Goal: Task Accomplishment & Management: Complete application form

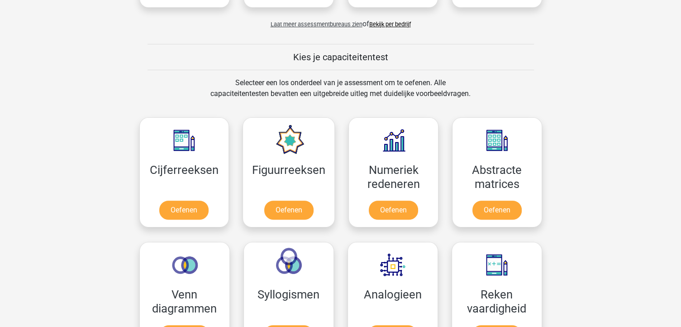
scroll to position [304, 0]
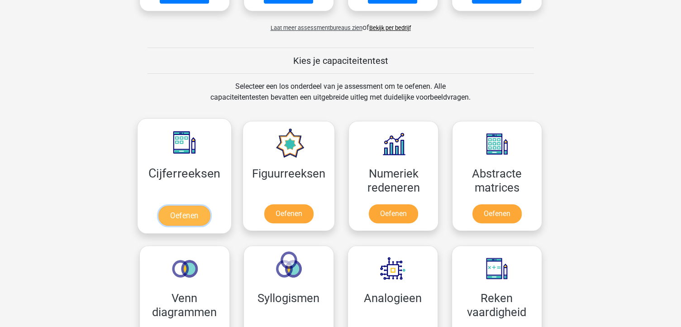
click at [185, 214] on link "Oefenen" at bounding box center [184, 215] width 52 height 20
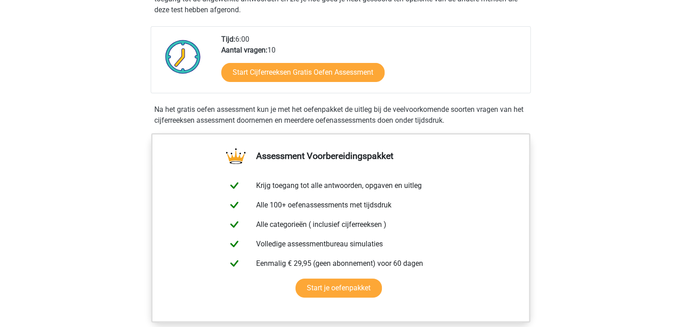
scroll to position [206, 0]
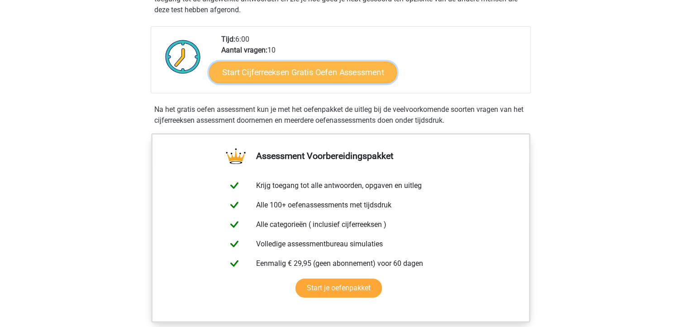
click at [295, 76] on link "Start Cijferreeksen Gratis Oefen Assessment" at bounding box center [303, 72] width 188 height 22
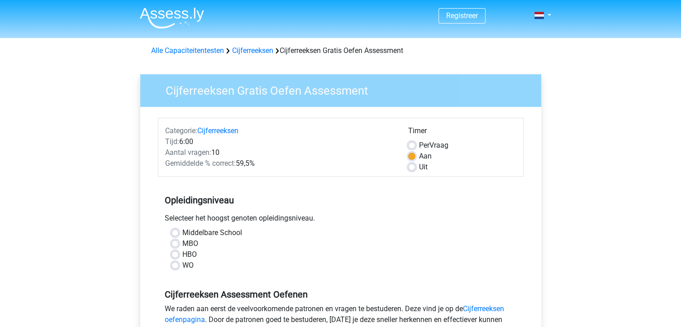
click at [182, 241] on label "MBO" at bounding box center [190, 243] width 16 height 11
click at [172, 241] on input "MBO" at bounding box center [174, 242] width 7 height 9
radio input "true"
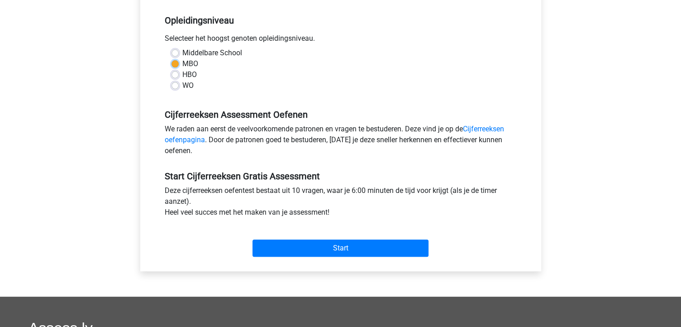
scroll to position [179, 0]
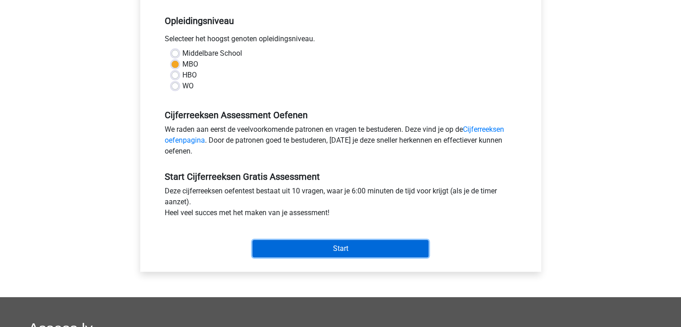
click at [378, 245] on input "Start" at bounding box center [340, 248] width 176 height 17
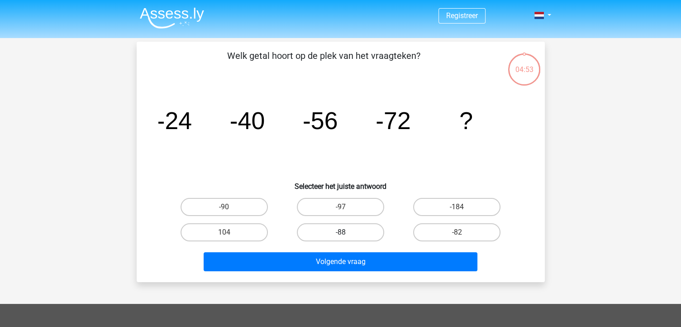
click at [341, 230] on label "-88" at bounding box center [340, 232] width 87 height 18
click at [341, 232] on input "-88" at bounding box center [343, 235] width 6 height 6
radio input "true"
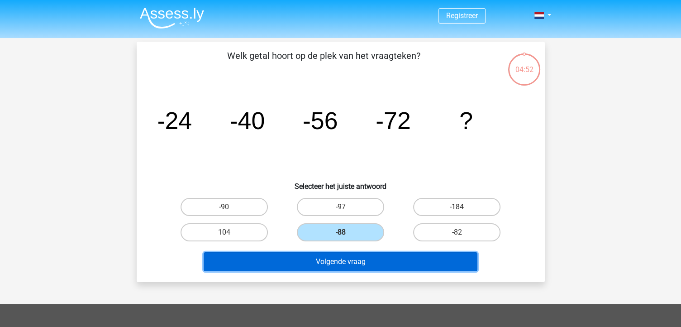
click at [338, 264] on button "Volgende vraag" at bounding box center [341, 261] width 274 height 19
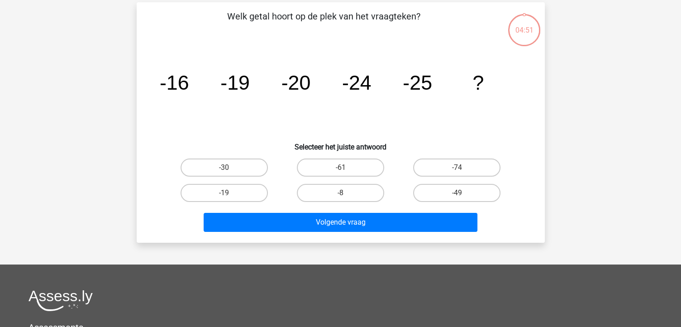
scroll to position [42, 0]
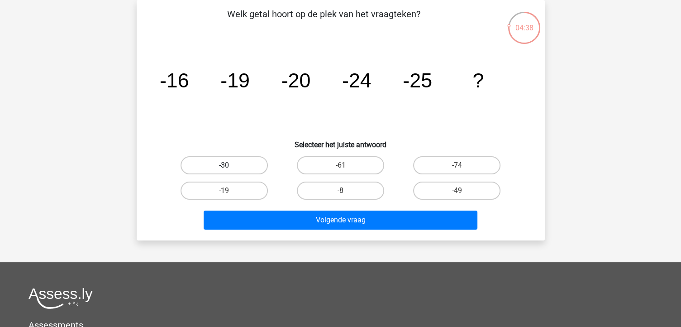
click at [197, 161] on label "-30" at bounding box center [224, 165] width 87 height 18
click at [224, 165] on input "-30" at bounding box center [227, 168] width 6 height 6
radio input "true"
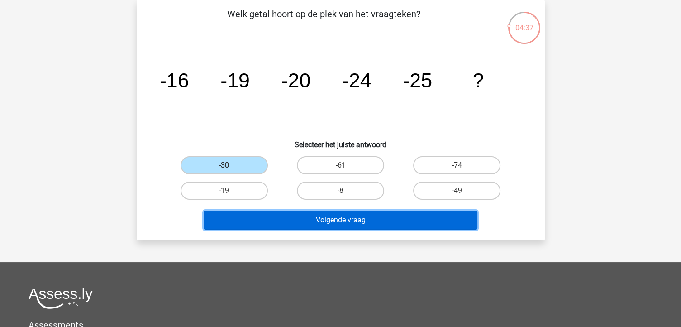
click at [290, 223] on button "Volgende vraag" at bounding box center [341, 219] width 274 height 19
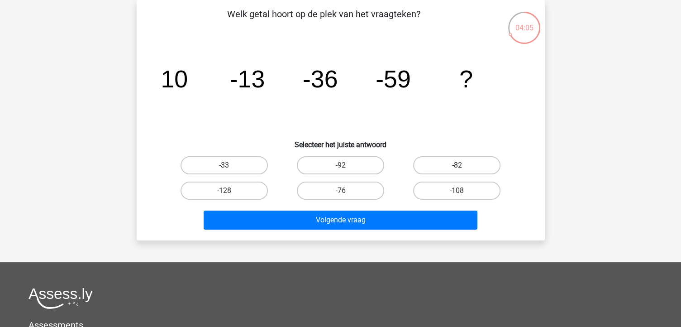
click at [448, 158] on label "-82" at bounding box center [456, 165] width 87 height 18
click at [457, 165] on input "-82" at bounding box center [460, 168] width 6 height 6
radio input "true"
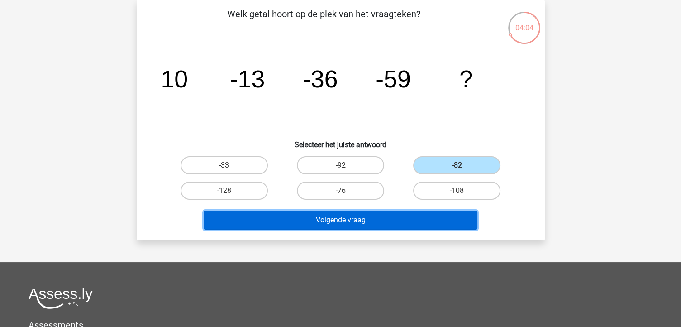
click at [402, 220] on button "Volgende vraag" at bounding box center [341, 219] width 274 height 19
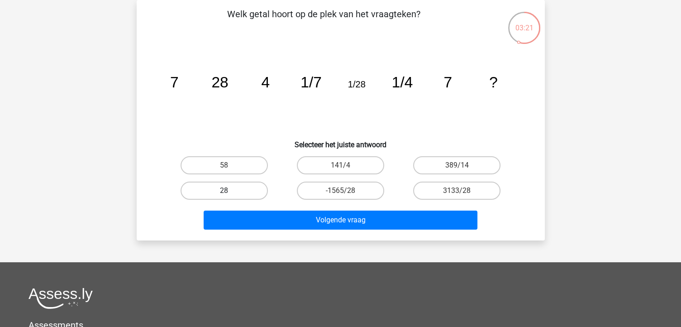
click at [217, 192] on label "28" at bounding box center [224, 190] width 87 height 18
click at [224, 192] on input "28" at bounding box center [227, 193] width 6 height 6
radio input "true"
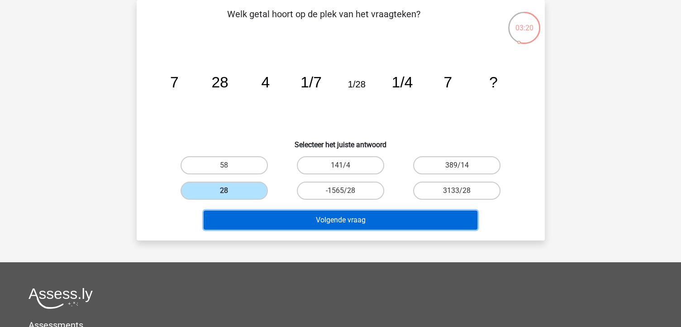
click at [262, 218] on button "Volgende vraag" at bounding box center [341, 219] width 274 height 19
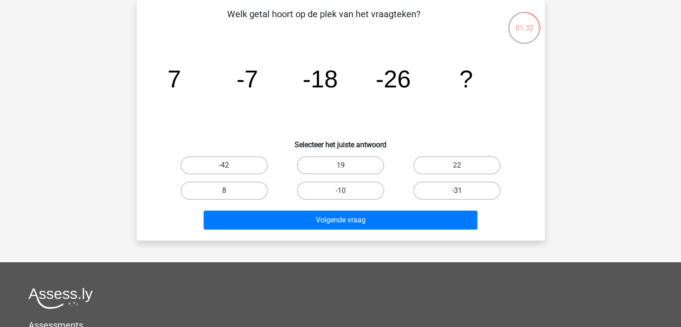
click at [469, 185] on label "-31" at bounding box center [456, 190] width 87 height 18
click at [463, 190] on input "-31" at bounding box center [460, 193] width 6 height 6
radio input "true"
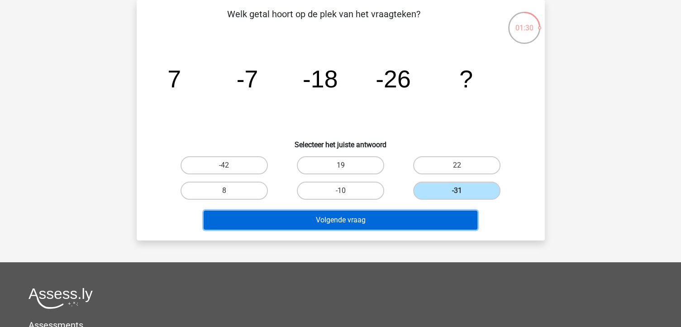
click at [425, 219] on button "Volgende vraag" at bounding box center [341, 219] width 274 height 19
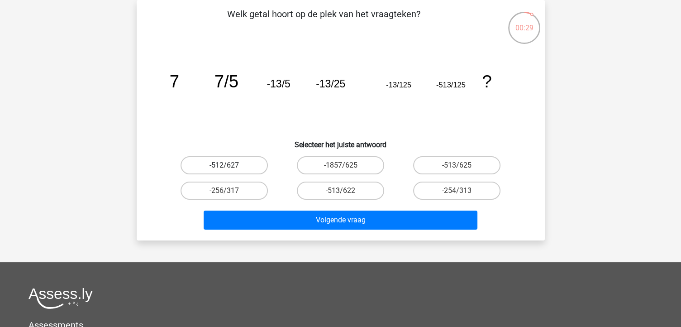
click at [245, 163] on label "-512/627" at bounding box center [224, 165] width 87 height 18
click at [230, 165] on input "-512/627" at bounding box center [227, 168] width 6 height 6
radio input "true"
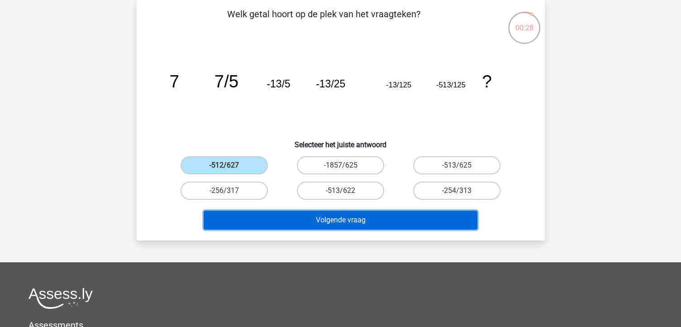
click at [396, 223] on button "Volgende vraag" at bounding box center [341, 219] width 274 height 19
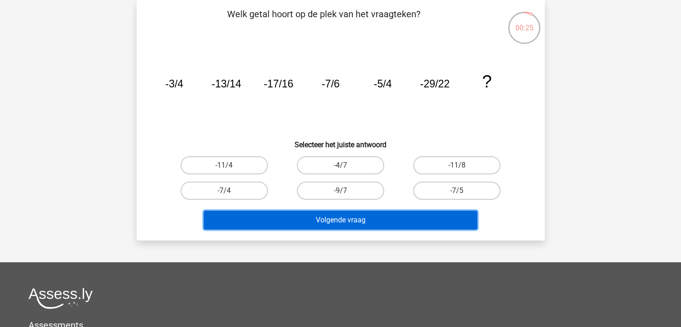
click at [396, 223] on button "Volgende vraag" at bounding box center [341, 219] width 274 height 19
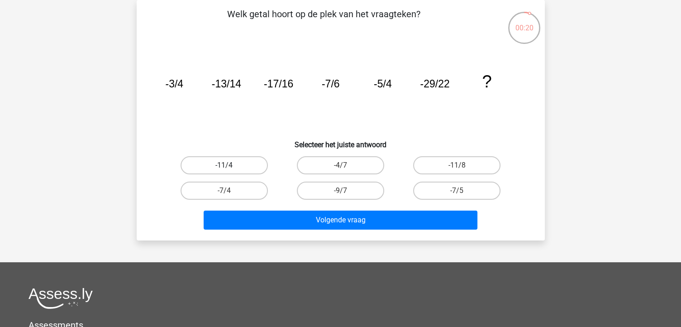
click at [246, 163] on label "-11/4" at bounding box center [224, 165] width 87 height 18
click at [230, 165] on input "-11/4" at bounding box center [227, 168] width 6 height 6
radio input "true"
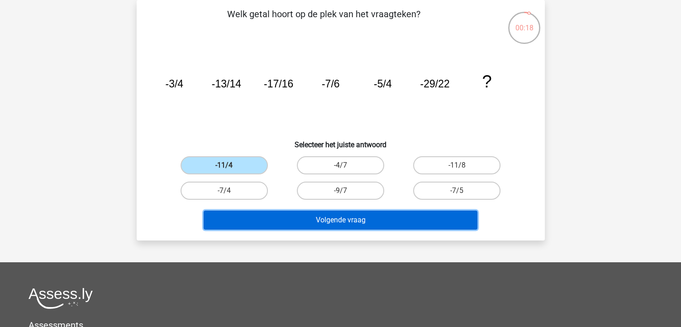
click at [355, 220] on button "Volgende vraag" at bounding box center [341, 219] width 274 height 19
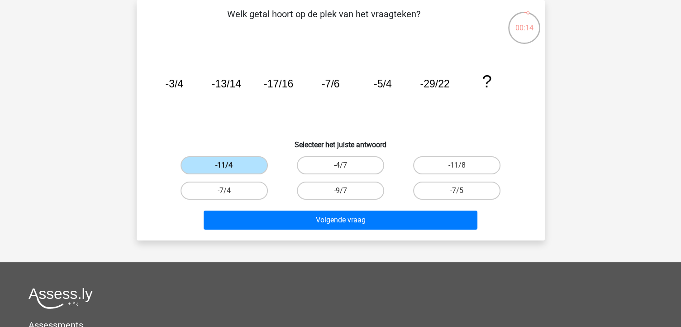
click at [261, 160] on label "-11/4" at bounding box center [224, 165] width 87 height 18
click at [230, 165] on input "-11/4" at bounding box center [227, 168] width 6 height 6
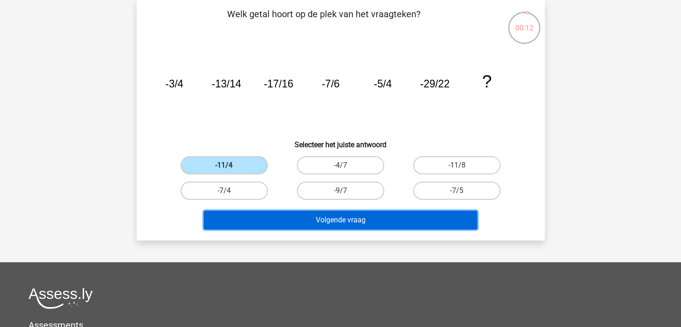
click at [270, 222] on button "Volgende vraag" at bounding box center [341, 219] width 274 height 19
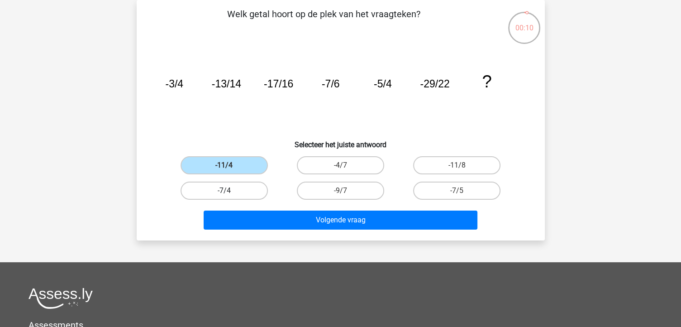
click at [248, 190] on label "-7/4" at bounding box center [224, 190] width 87 height 18
click at [230, 190] on input "-7/4" at bounding box center [227, 193] width 6 height 6
radio input "true"
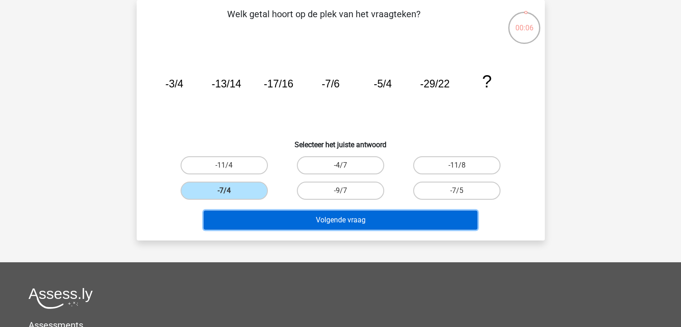
click at [371, 218] on button "Volgende vraag" at bounding box center [341, 219] width 274 height 19
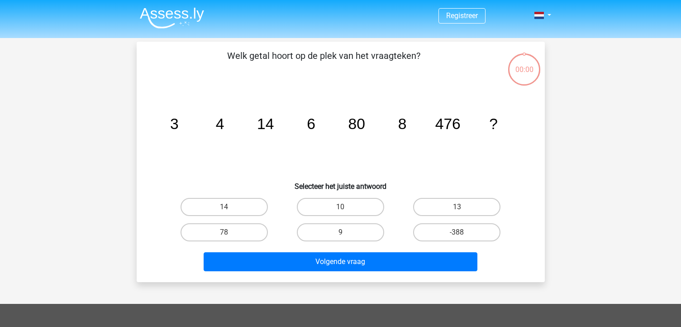
scroll to position [42, 0]
